Goal: Task Accomplishment & Management: Use online tool/utility

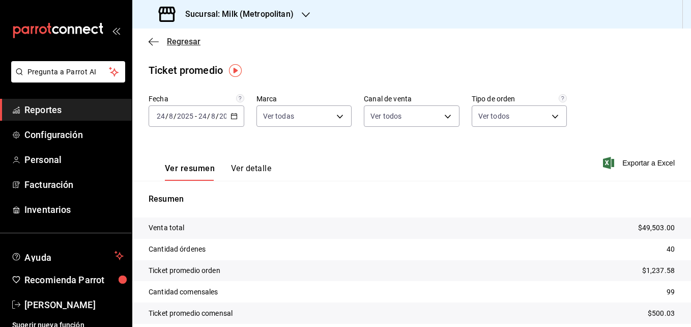
click at [185, 38] on span "Regresar" at bounding box center [184, 42] width 34 height 10
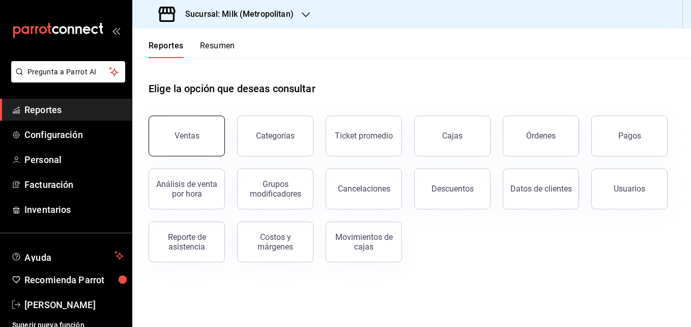
click at [211, 136] on button "Ventas" at bounding box center [187, 135] width 76 height 41
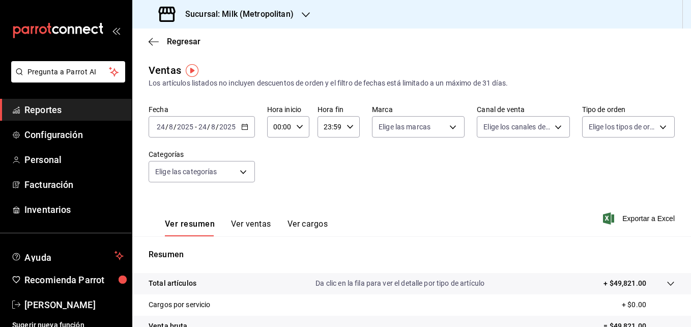
click at [245, 125] on \(Stroke\) "button" at bounding box center [245, 127] width 6 height 6
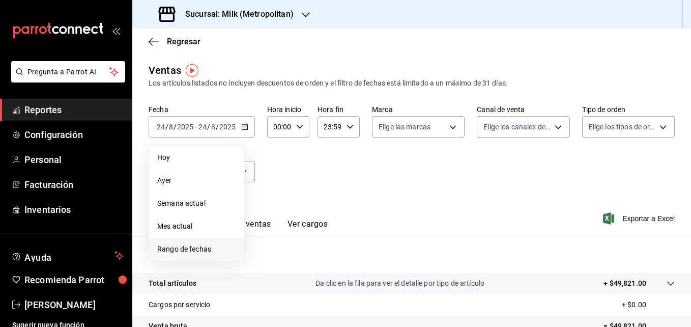
click at [168, 249] on span "Rango de fechas" at bounding box center [196, 249] width 79 height 11
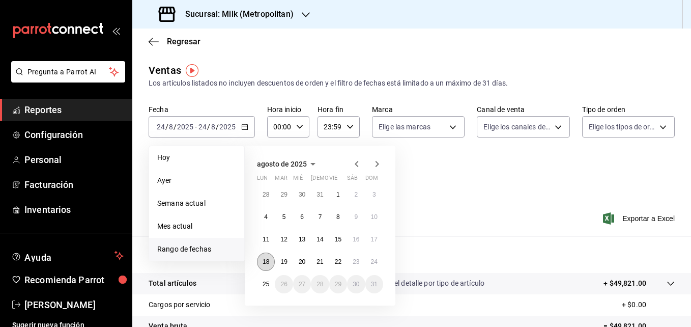
click at [268, 258] on abbr "18" at bounding box center [265, 261] width 7 height 7
click at [261, 281] on button "25" at bounding box center [266, 284] width 18 height 18
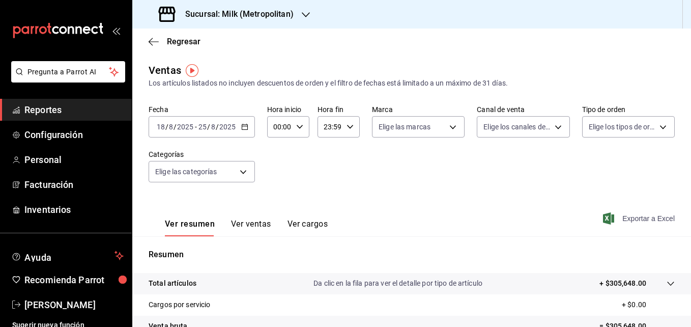
click at [651, 221] on span "Exportar a Excel" at bounding box center [640, 218] width 70 height 12
